Goal: Find specific page/section: Find specific page/section

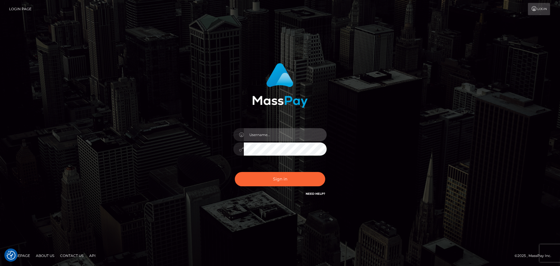
click at [272, 136] on input "text" at bounding box center [285, 134] width 83 height 13
type input "pschroll"
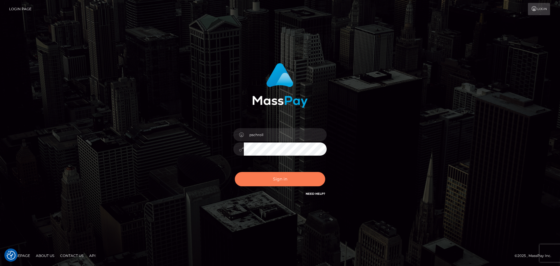
click at [283, 185] on button "Sign in" at bounding box center [280, 179] width 90 height 14
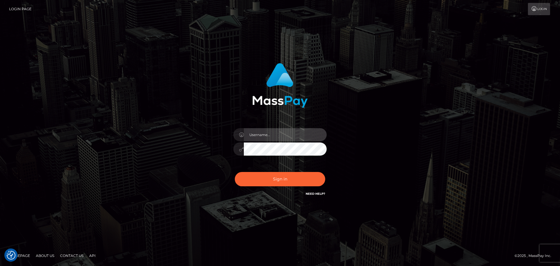
click at [284, 136] on input "text" at bounding box center [285, 134] width 83 height 13
type input "pschroll"
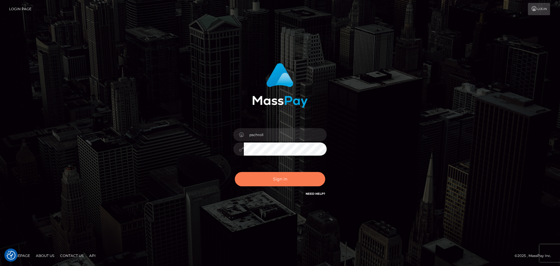
click at [269, 180] on button "Sign in" at bounding box center [280, 179] width 90 height 14
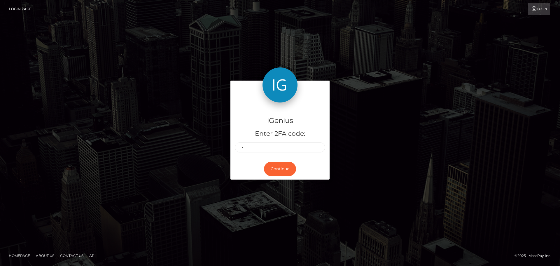
type input "0"
type input "4"
type input "0"
type input "1"
type input "4"
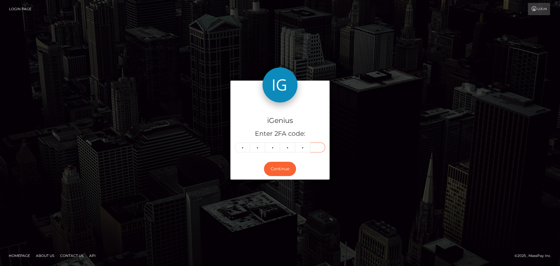
type input "5"
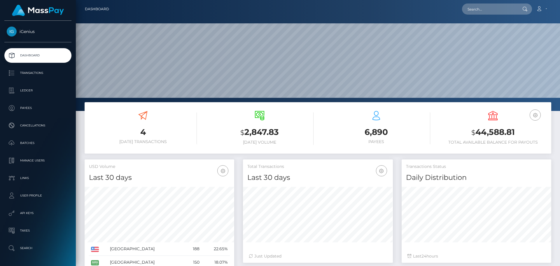
scroll to position [104, 150]
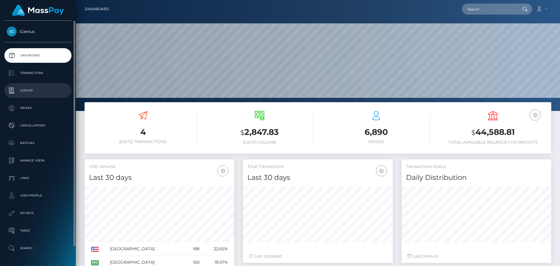
click at [34, 91] on p "Ledger" at bounding box center [38, 90] width 62 height 9
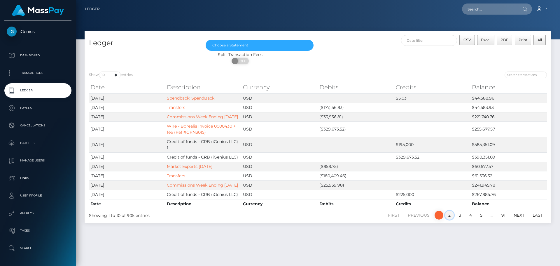
click at [450, 219] on link "2" at bounding box center [449, 215] width 9 height 9
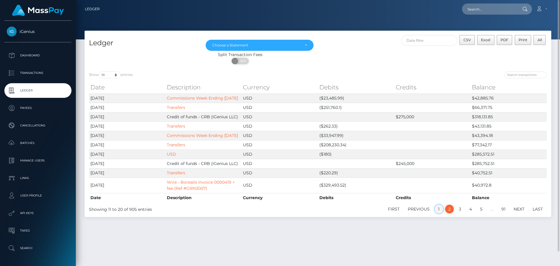
click at [436, 213] on link "1" at bounding box center [438, 208] width 9 height 9
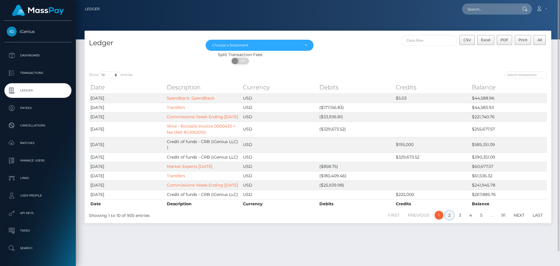
click at [447, 219] on link "2" at bounding box center [449, 215] width 9 height 9
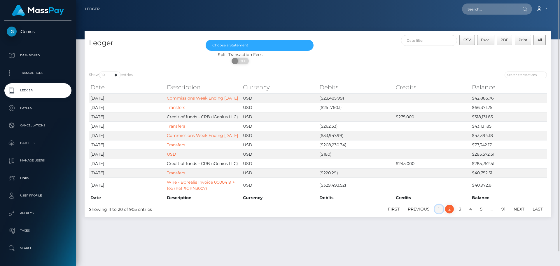
drag, startPoint x: 437, startPoint y: 221, endPoint x: 427, endPoint y: 215, distance: 10.9
click at [437, 213] on link "1" at bounding box center [438, 208] width 9 height 9
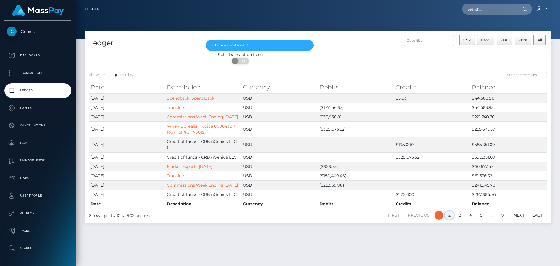
click at [447, 219] on link "2" at bounding box center [449, 215] width 9 height 9
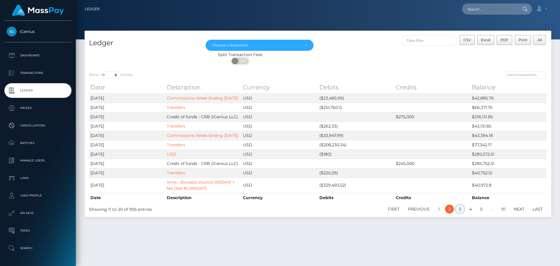
click at [458, 213] on link "3" at bounding box center [459, 208] width 9 height 9
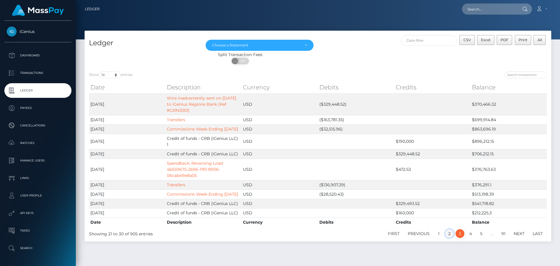
click at [449, 238] on link "2" at bounding box center [449, 233] width 9 height 9
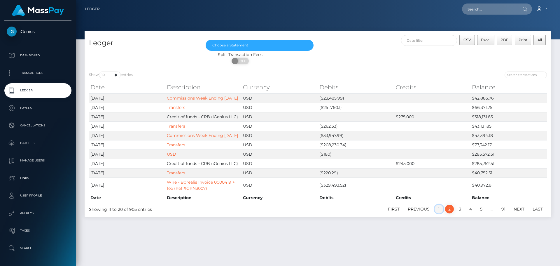
click at [437, 213] on link "1" at bounding box center [438, 208] width 9 height 9
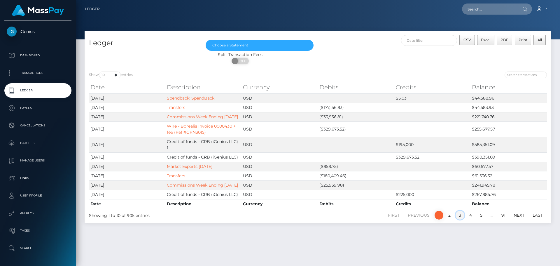
click at [459, 219] on link "3" at bounding box center [459, 215] width 9 height 9
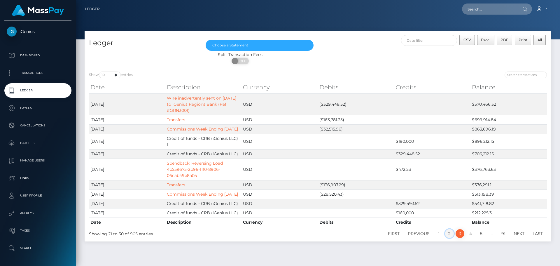
click at [450, 238] on link "2" at bounding box center [449, 233] width 9 height 9
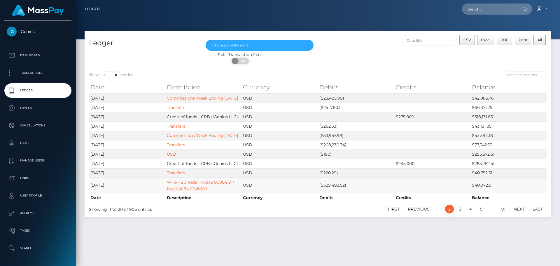
click at [185, 191] on link "Wire - Borealis Invoice 0000419 + fee (Ref #GRN3007)" at bounding box center [201, 184] width 68 height 11
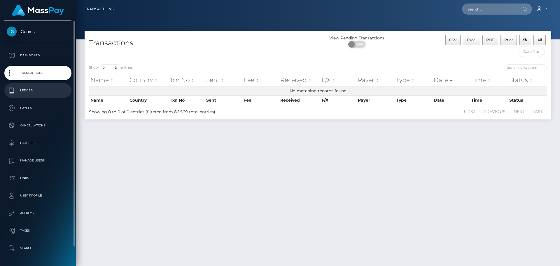
click at [32, 87] on p "Ledger" at bounding box center [38, 90] width 62 height 9
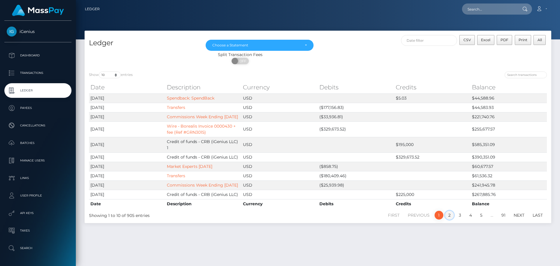
click at [448, 219] on link "2" at bounding box center [449, 215] width 9 height 9
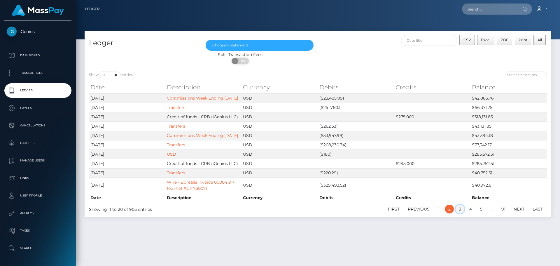
click at [460, 213] on link "3" at bounding box center [459, 208] width 9 height 9
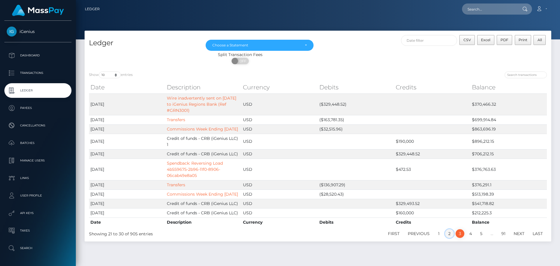
click at [450, 236] on link "2" at bounding box center [449, 233] width 9 height 9
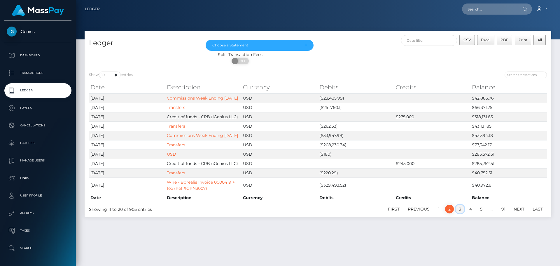
click at [457, 213] on link "3" at bounding box center [459, 208] width 9 height 9
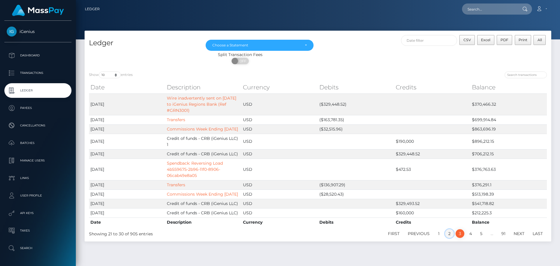
click at [451, 238] on link "2" at bounding box center [449, 233] width 9 height 9
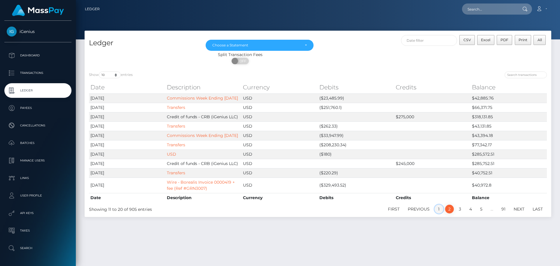
click at [439, 213] on link "1" at bounding box center [438, 208] width 9 height 9
